Goal: Book appointment/travel/reservation

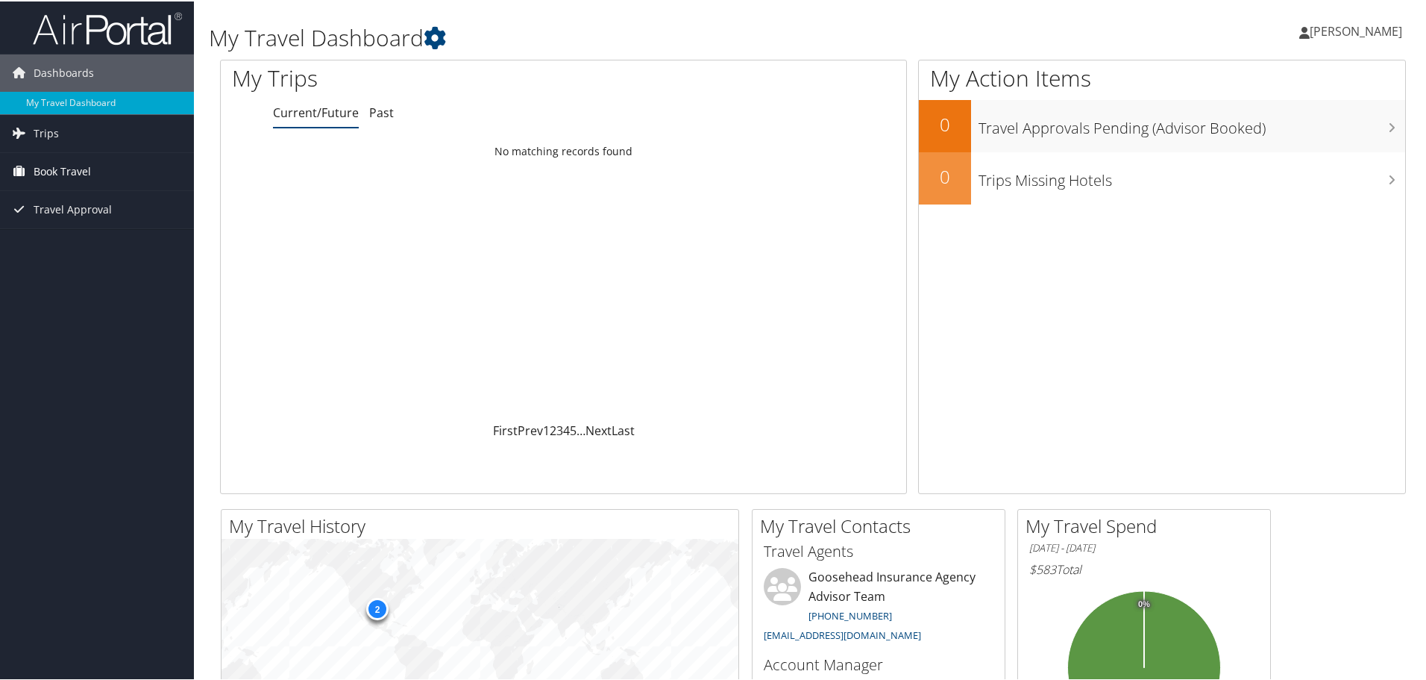
click at [125, 165] on link "Book Travel" at bounding box center [97, 169] width 194 height 37
click at [117, 247] on link "Book/Manage Online Trips" at bounding box center [97, 245] width 194 height 22
